Goal: Transaction & Acquisition: Purchase product/service

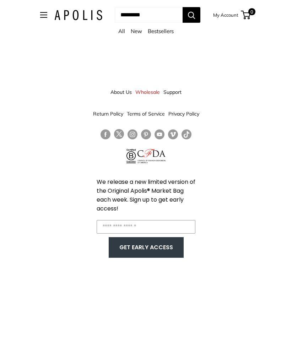
click at [124, 34] on link "All" at bounding box center [121, 31] width 7 height 7
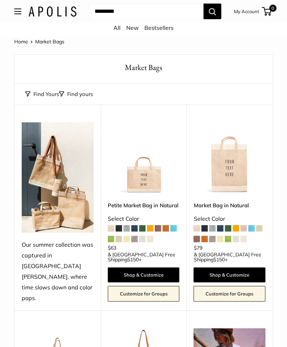
click at [0, 0] on img at bounding box center [0, 0] width 0 height 0
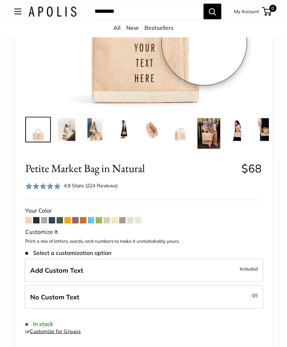
scroll to position [195, 0]
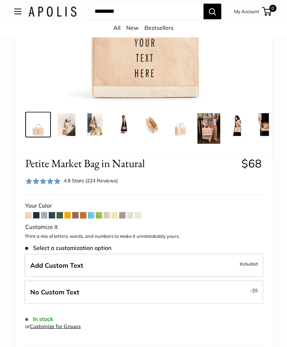
click at [60, 218] on span at bounding box center [59, 215] width 6 height 6
